Goal: Information Seeking & Learning: Learn about a topic

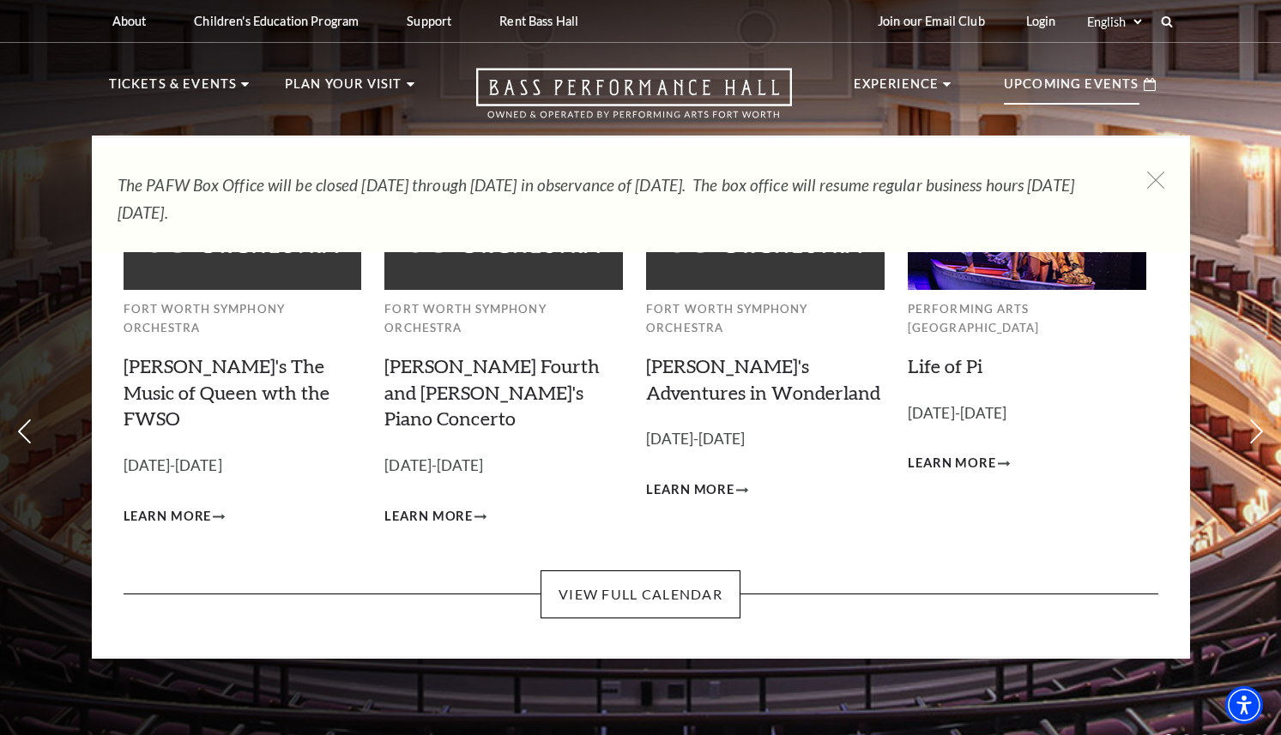
click at [1079, 92] on p "Upcoming Events" at bounding box center [1072, 89] width 136 height 31
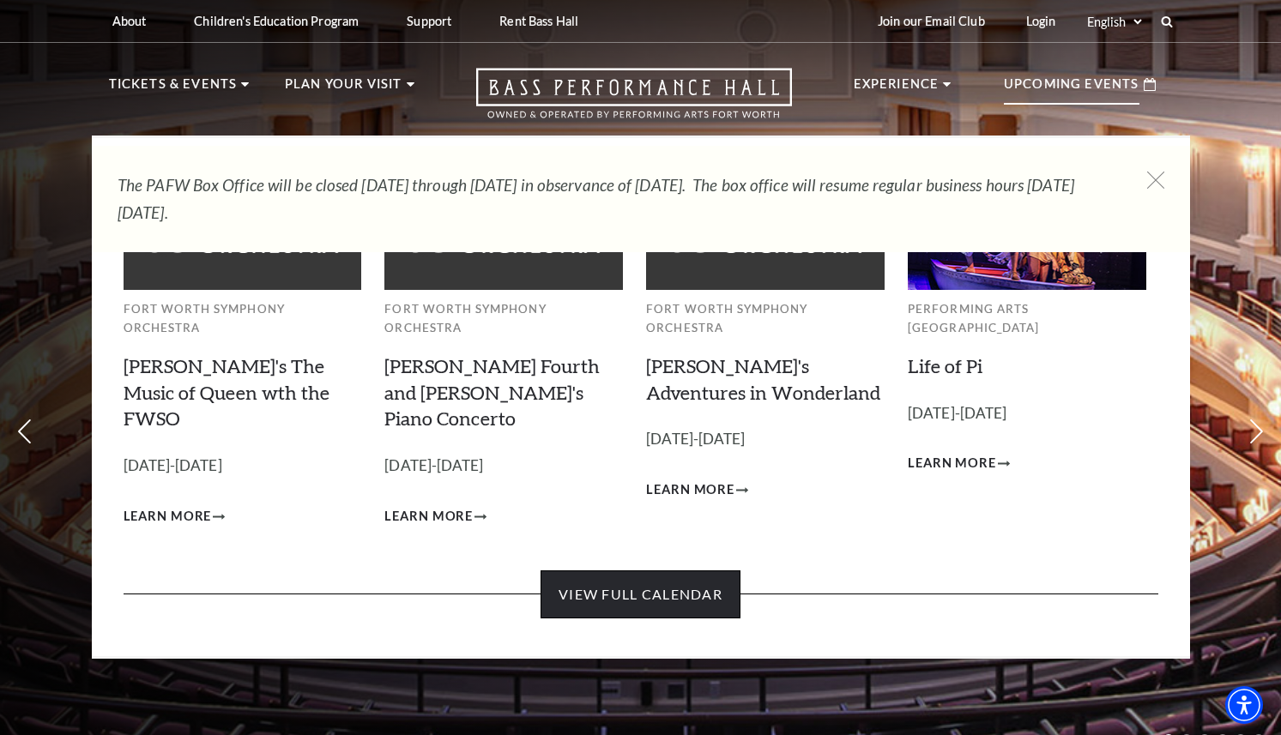
click at [704, 571] on link "View Full Calendar" at bounding box center [641, 595] width 200 height 48
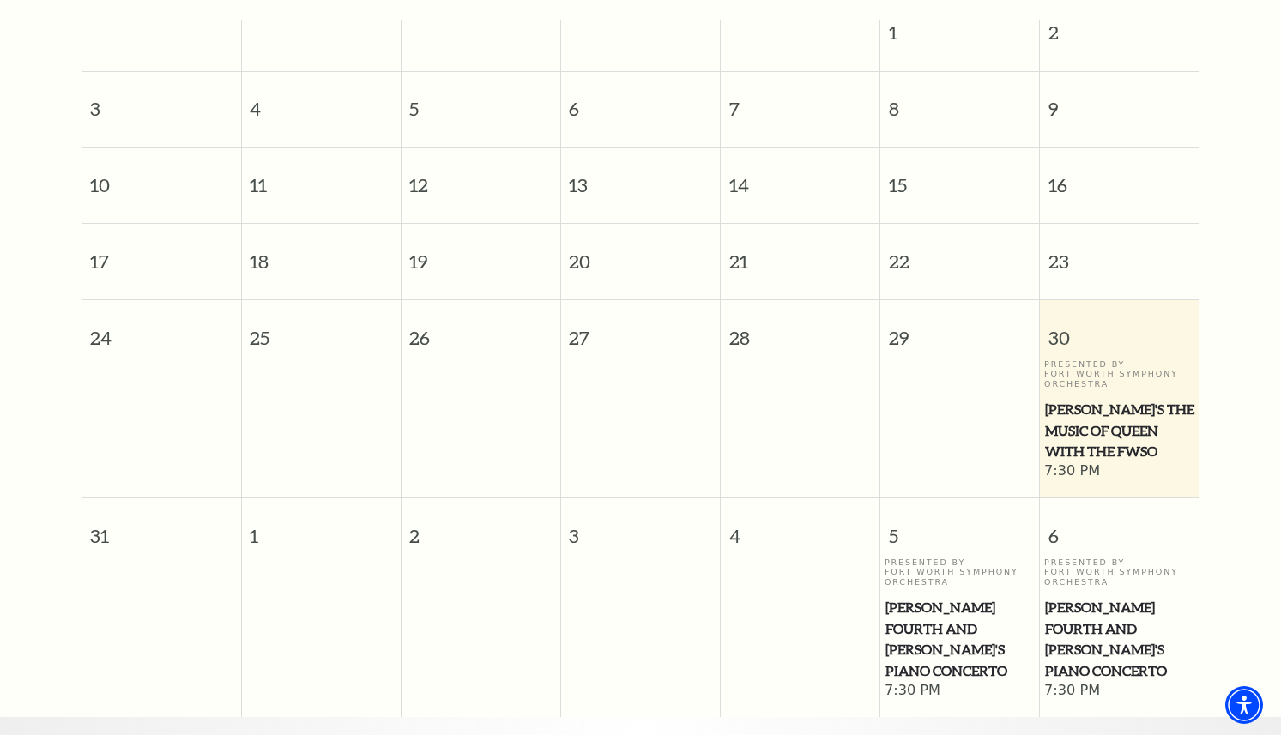
scroll to position [515, 0]
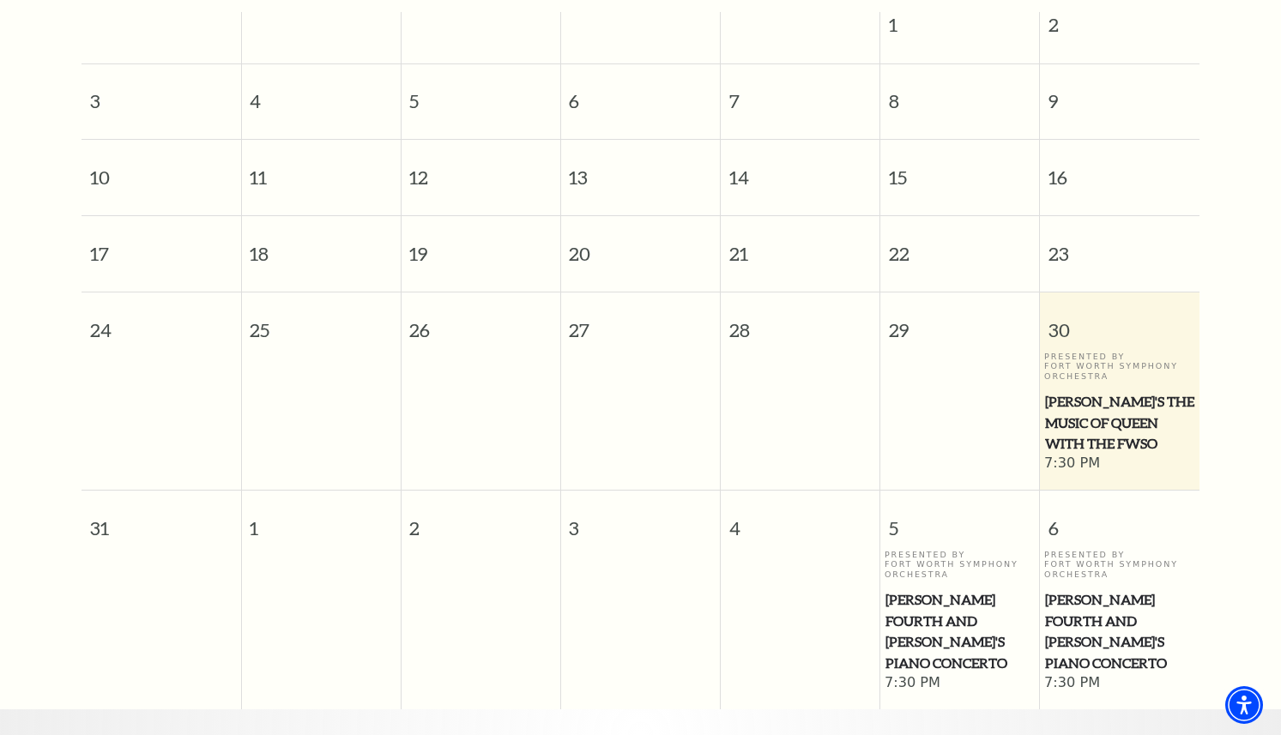
click at [1098, 405] on span "Windborne's The Music of Queen with the FWSO" at bounding box center [1119, 423] width 149 height 64
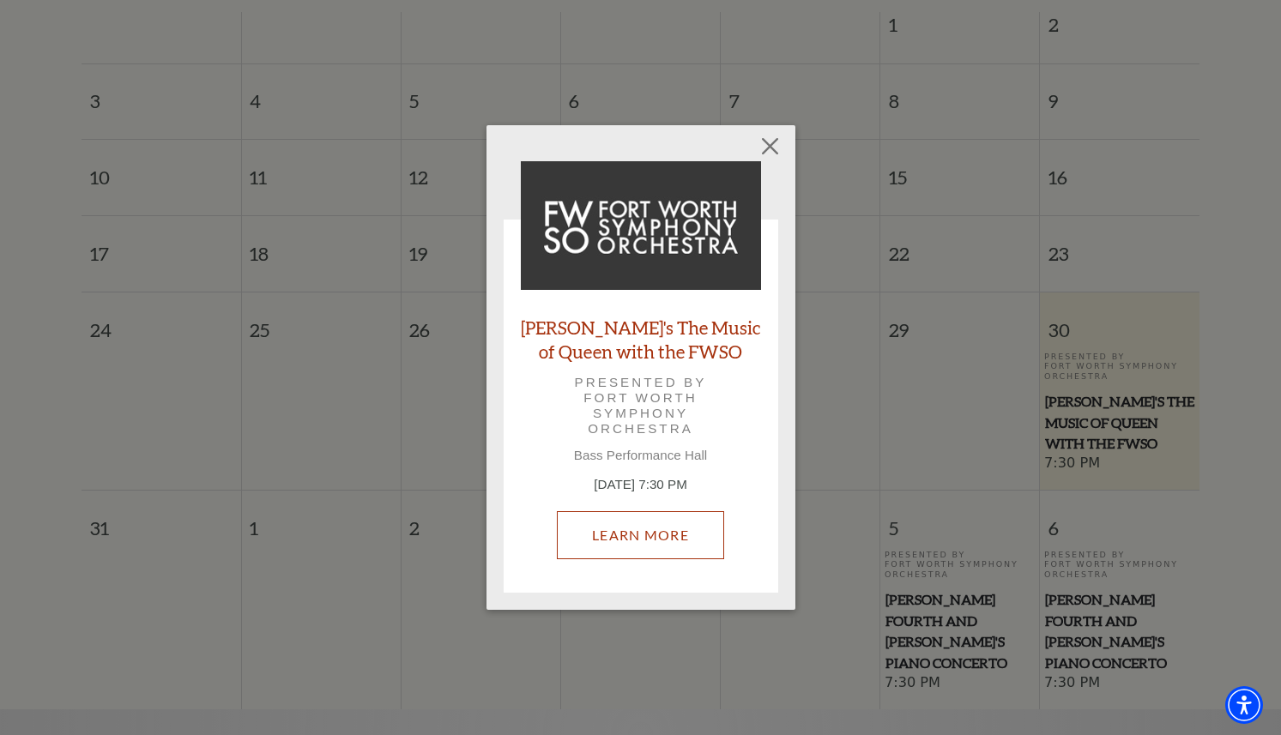
click at [641, 536] on link "Learn More" at bounding box center [640, 535] width 167 height 48
